Goal: Task Accomplishment & Management: Manage account settings

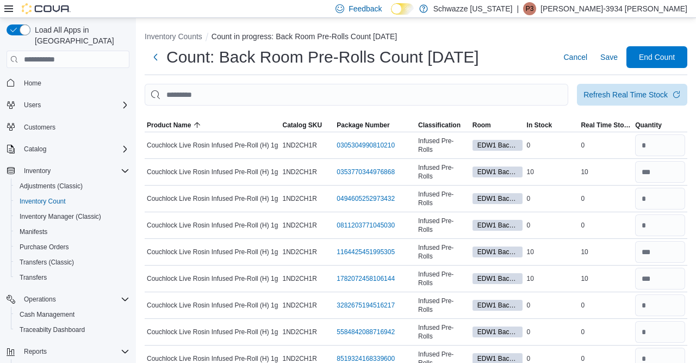
scroll to position [11879, 0]
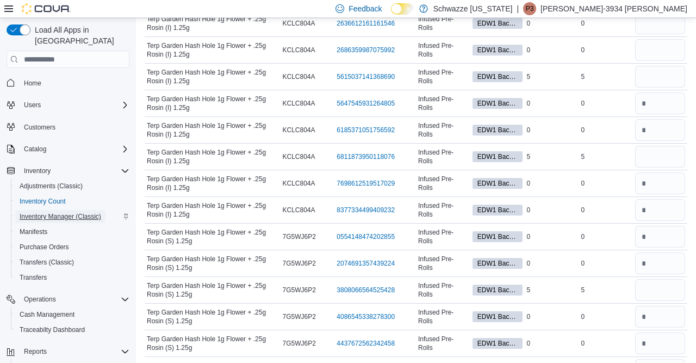
click at [63, 211] on span "Inventory Manager (Classic)" at bounding box center [61, 216] width 82 height 13
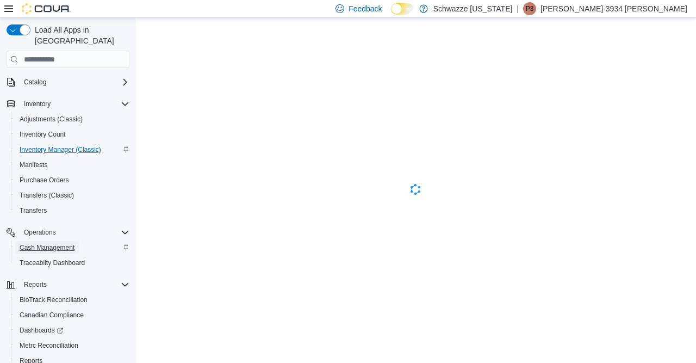
click at [61, 243] on span "Cash Management" at bounding box center [47, 247] width 55 height 9
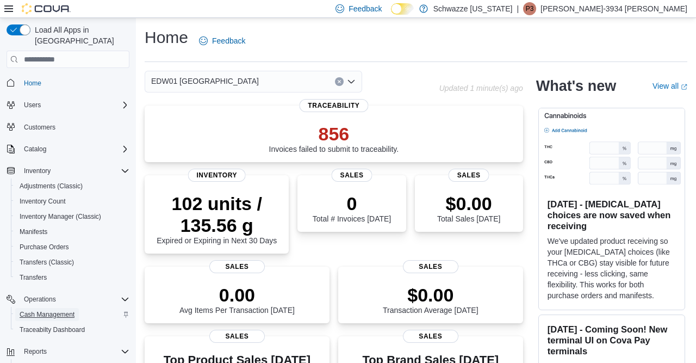
click at [46, 308] on span "Cash Management" at bounding box center [47, 314] width 55 height 13
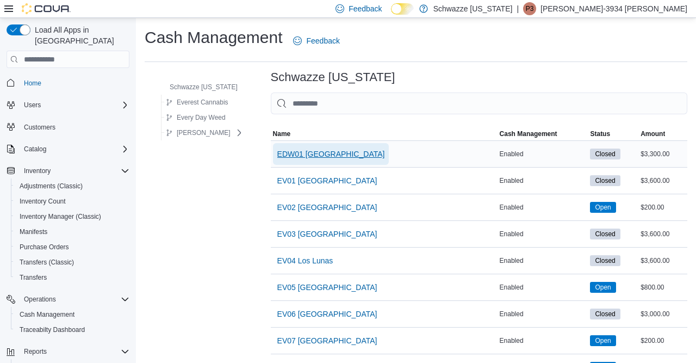
click at [328, 155] on span "EDW01 [GEOGRAPHIC_DATA]" at bounding box center [331, 154] width 108 height 11
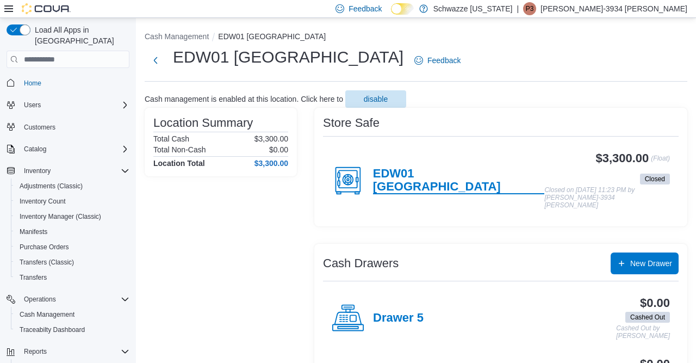
click at [418, 177] on h4 "EDW01 [GEOGRAPHIC_DATA]" at bounding box center [459, 180] width 172 height 27
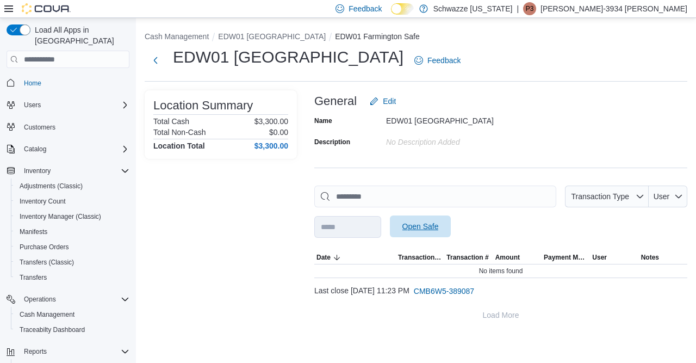
click at [434, 221] on span "Open Safe" at bounding box center [421, 226] width 48 height 22
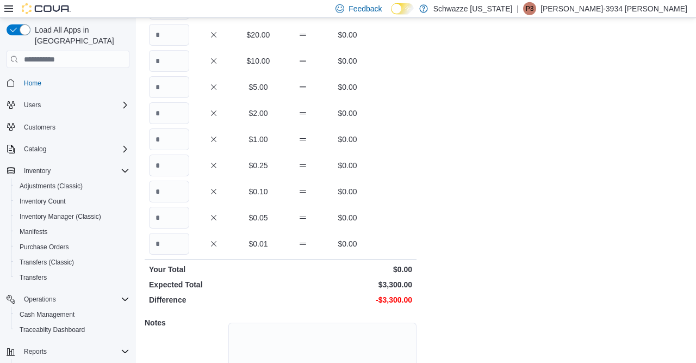
scroll to position [221, 0]
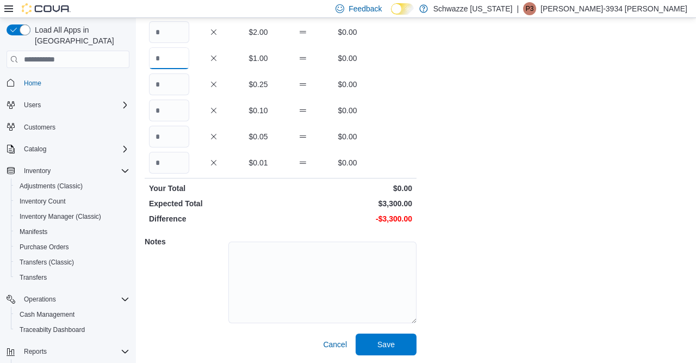
click at [166, 64] on input "Quantity" at bounding box center [169, 58] width 40 height 22
type input "****"
click at [379, 340] on span "Save" at bounding box center [386, 343] width 17 height 11
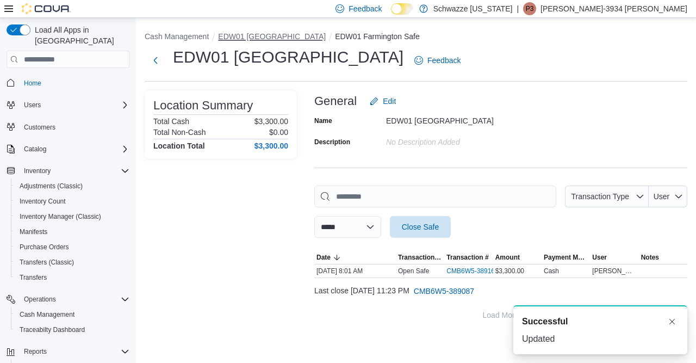
click at [244, 36] on button "EDW01 [GEOGRAPHIC_DATA]" at bounding box center [272, 36] width 108 height 9
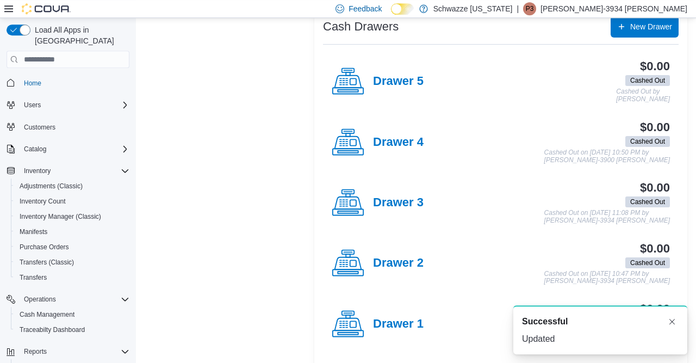
scroll to position [289, 0]
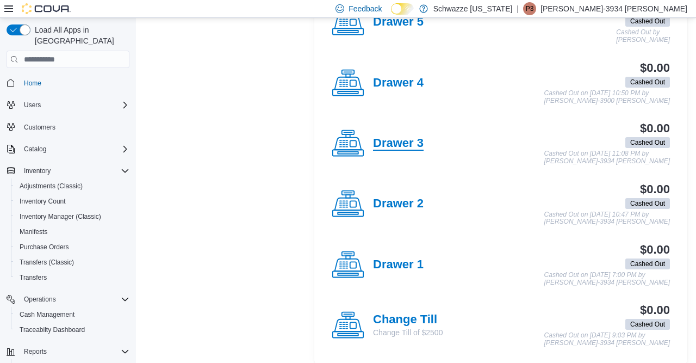
click at [404, 137] on h4 "Drawer 3" at bounding box center [398, 144] width 51 height 14
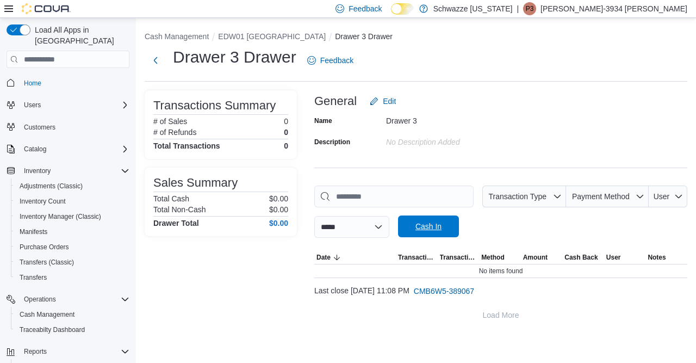
click at [432, 223] on span "Cash In" at bounding box center [429, 226] width 26 height 11
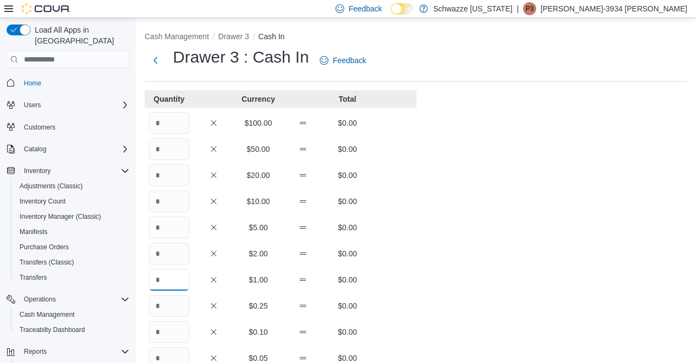
click at [165, 272] on input "Quantity" at bounding box center [169, 280] width 40 height 22
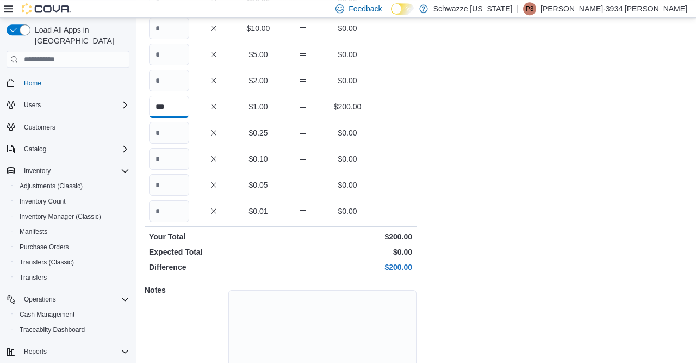
scroll to position [221, 0]
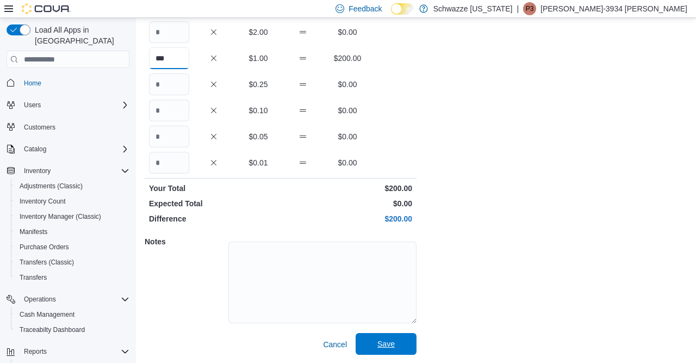
type input "***"
click at [387, 345] on span "Save" at bounding box center [386, 343] width 17 height 11
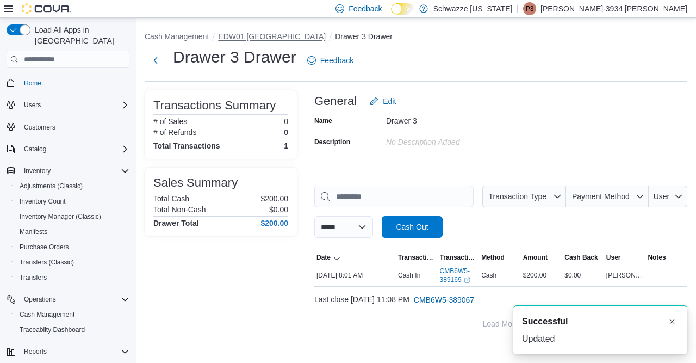
click at [264, 39] on button "EDW01 [GEOGRAPHIC_DATA]" at bounding box center [272, 36] width 108 height 9
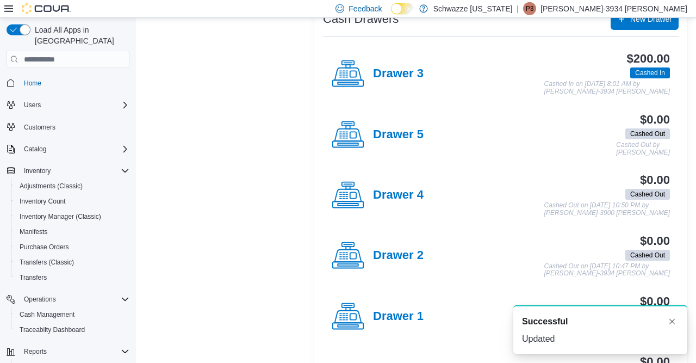
scroll to position [289, 0]
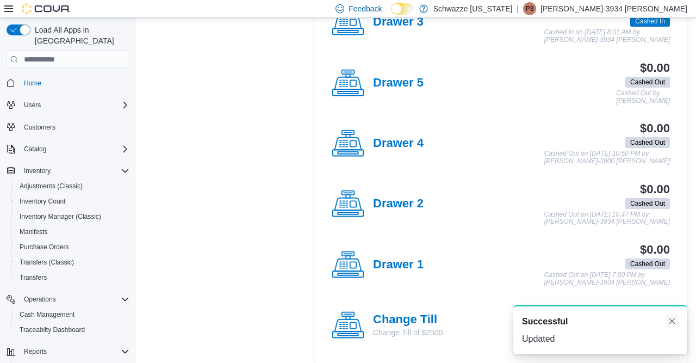
click at [671, 323] on button "Dismiss toast" at bounding box center [672, 320] width 13 height 13
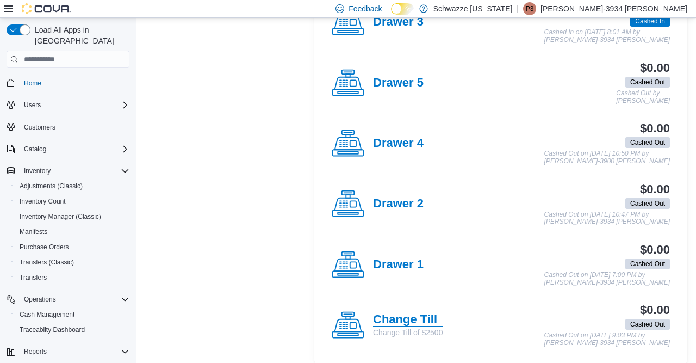
click at [414, 313] on h4 "Change Till" at bounding box center [408, 320] width 70 height 14
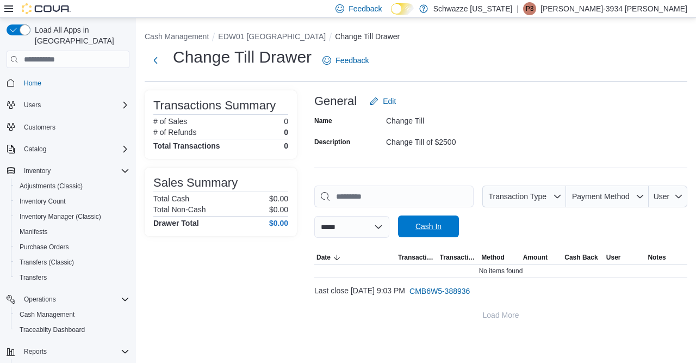
click at [433, 223] on span "Cash In" at bounding box center [429, 226] width 26 height 11
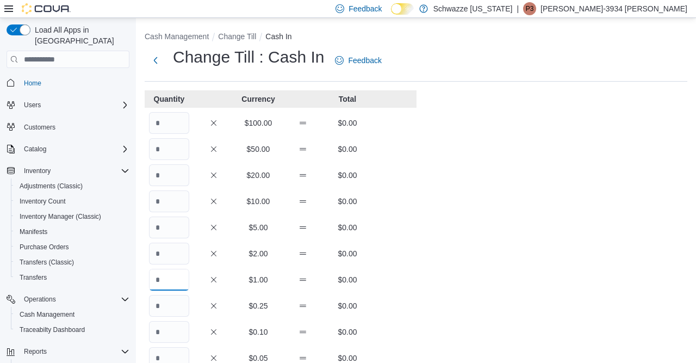
click at [162, 282] on input "Quantity" at bounding box center [169, 280] width 40 height 22
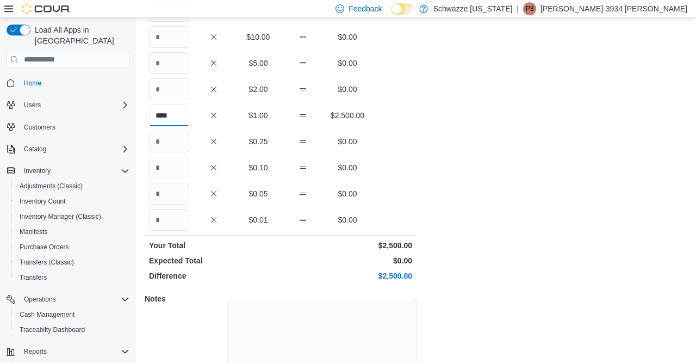
scroll to position [221, 0]
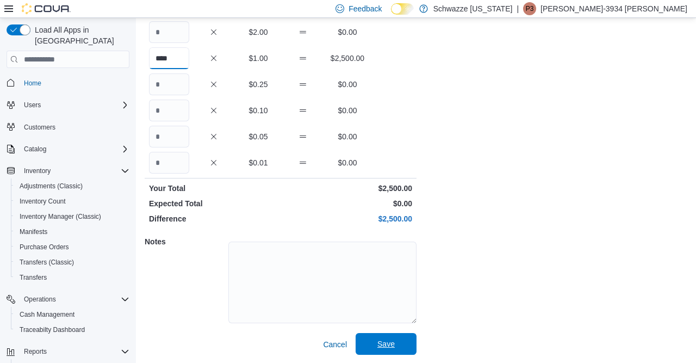
type input "****"
click at [391, 340] on span "Save" at bounding box center [386, 343] width 17 height 11
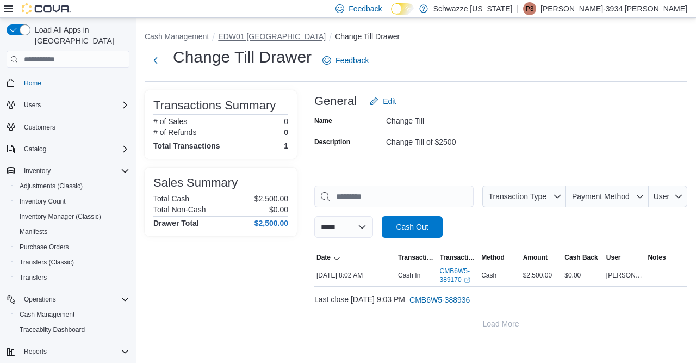
click at [242, 38] on button "EDW01 [GEOGRAPHIC_DATA]" at bounding box center [272, 36] width 108 height 9
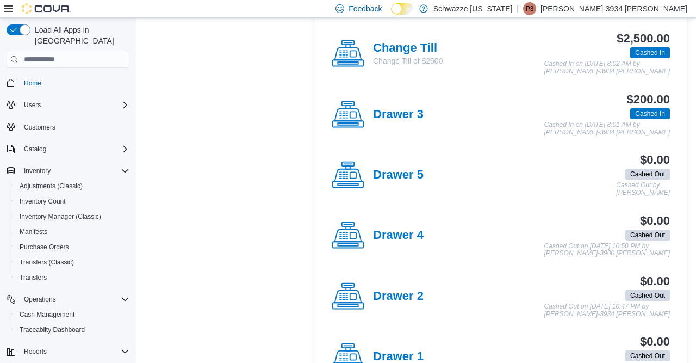
scroll to position [289, 0]
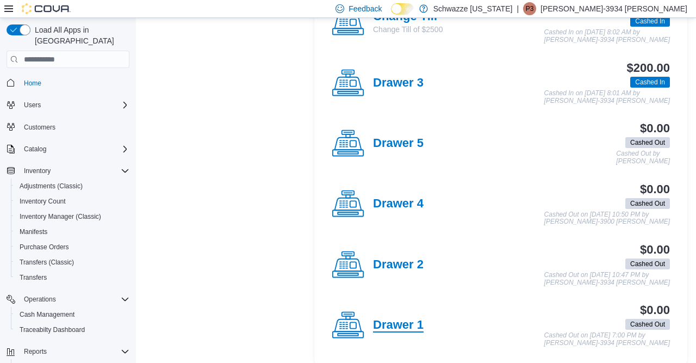
click at [409, 318] on h4 "Drawer 1" at bounding box center [398, 325] width 51 height 14
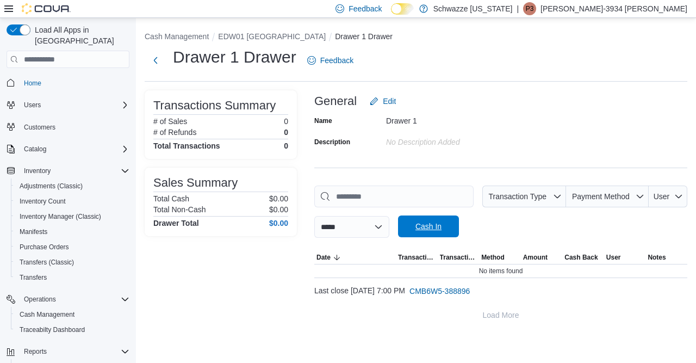
click at [445, 232] on span "Cash In" at bounding box center [429, 226] width 48 height 22
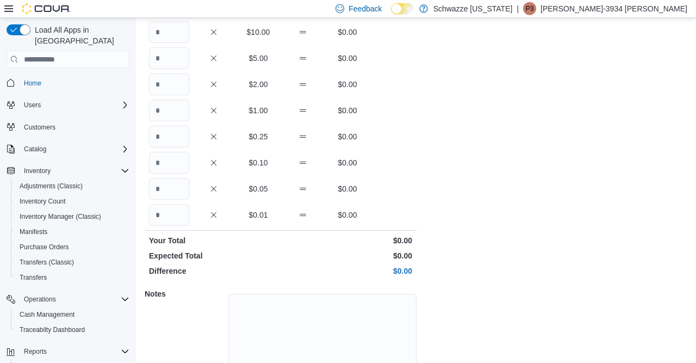
scroll to position [221, 0]
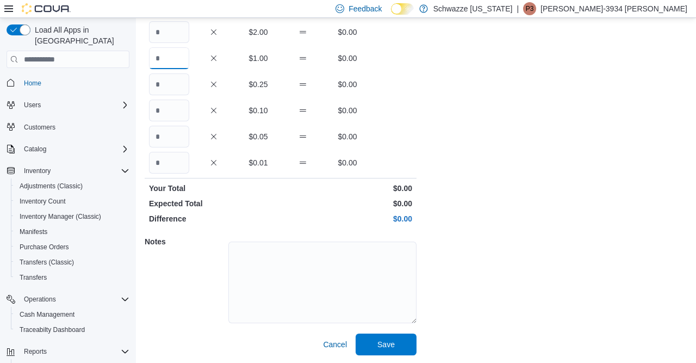
click at [165, 58] on input "Quantity" at bounding box center [169, 58] width 40 height 22
type input "***"
click at [373, 348] on span "Save" at bounding box center [386, 344] width 48 height 22
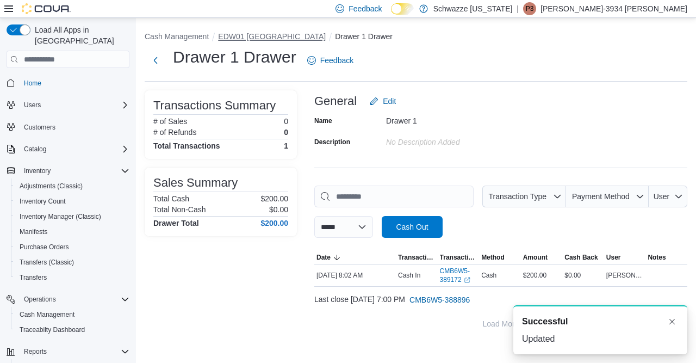
click at [262, 38] on button "EDW01 [GEOGRAPHIC_DATA]" at bounding box center [272, 36] width 108 height 9
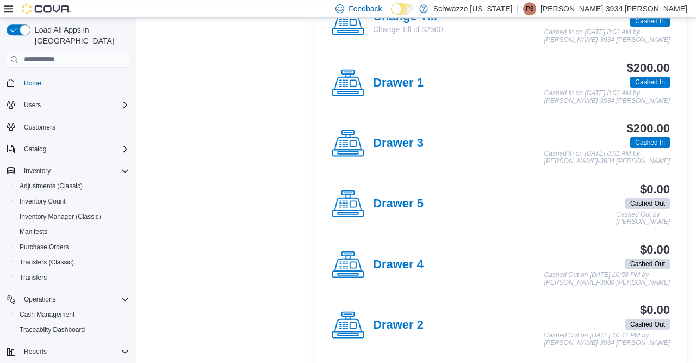
scroll to position [289, 0]
click at [53, 197] on span "Inventory Count" at bounding box center [43, 201] width 46 height 9
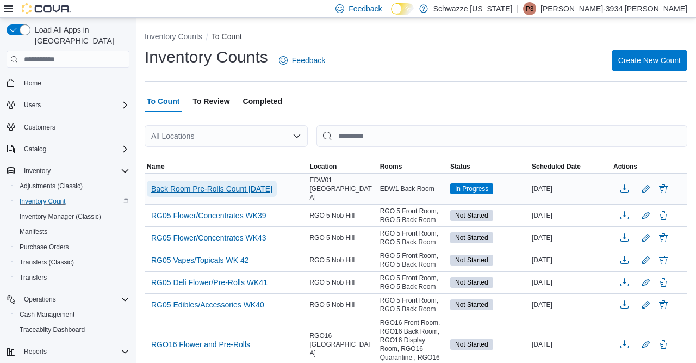
click at [180, 184] on span "Back Room Pre-Rolls Count 09.11.25" at bounding box center [211, 188] width 121 height 11
